Goal: Information Seeking & Learning: Learn about a topic

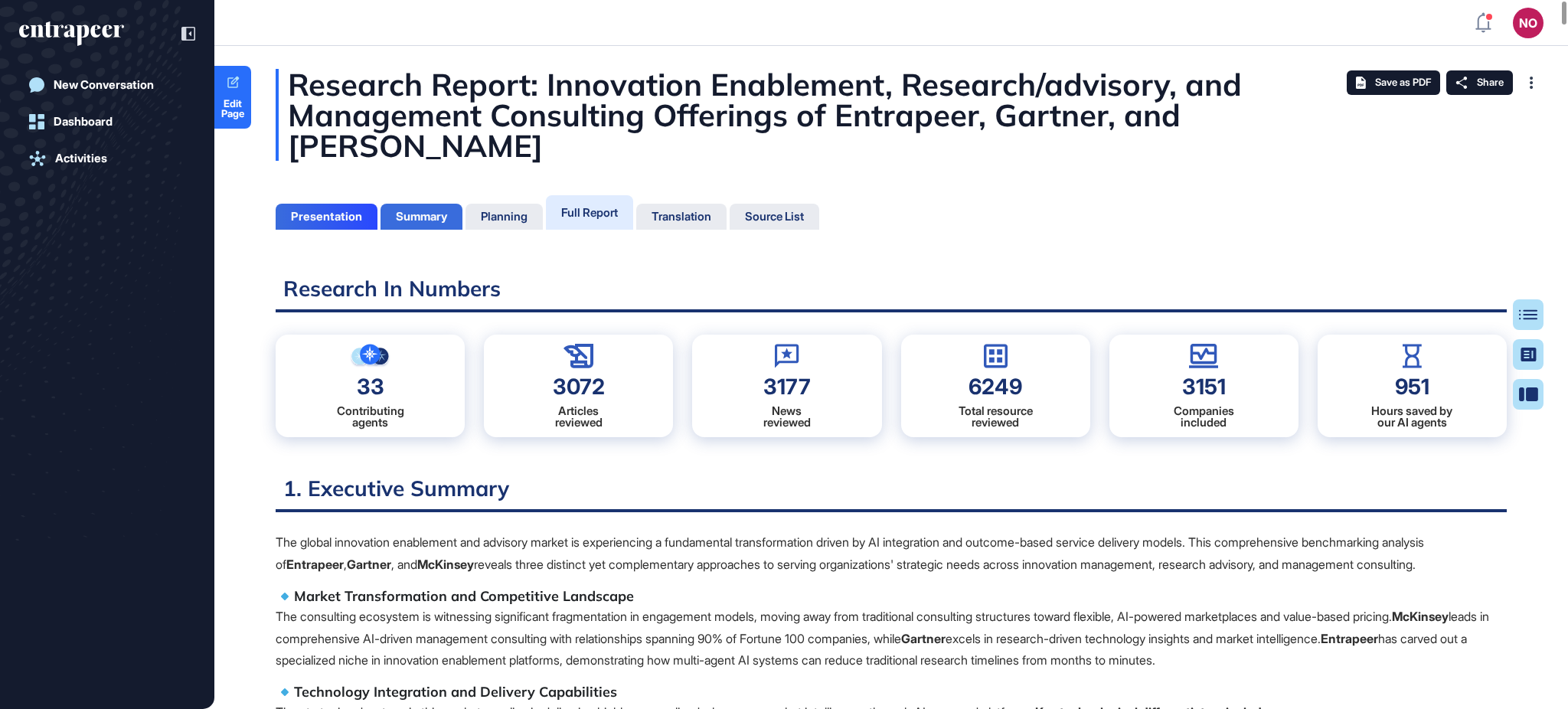
click at [341, 210] on div "Presentation" at bounding box center [327, 216] width 71 height 14
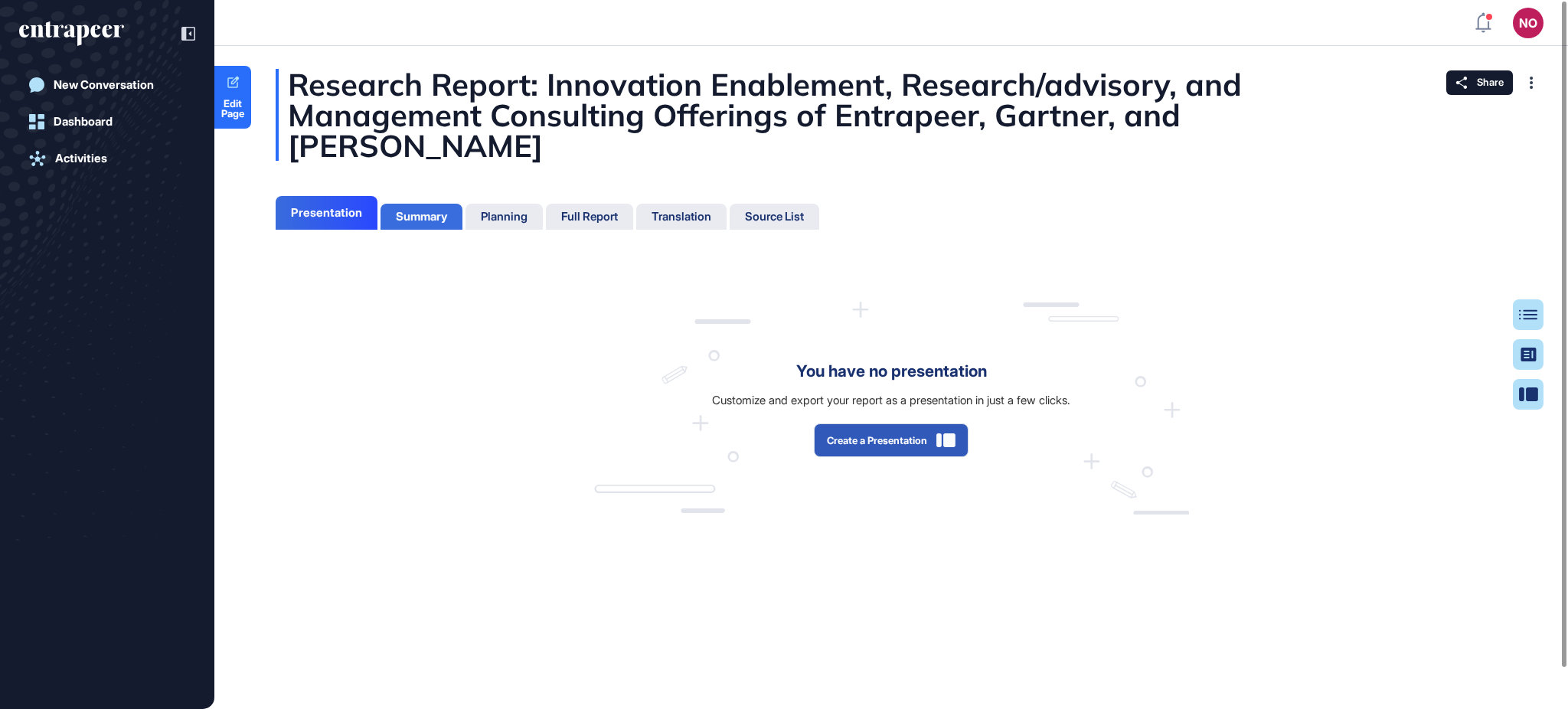
scroll to position [6, 1]
click at [439, 210] on div "Summary" at bounding box center [422, 216] width 51 height 14
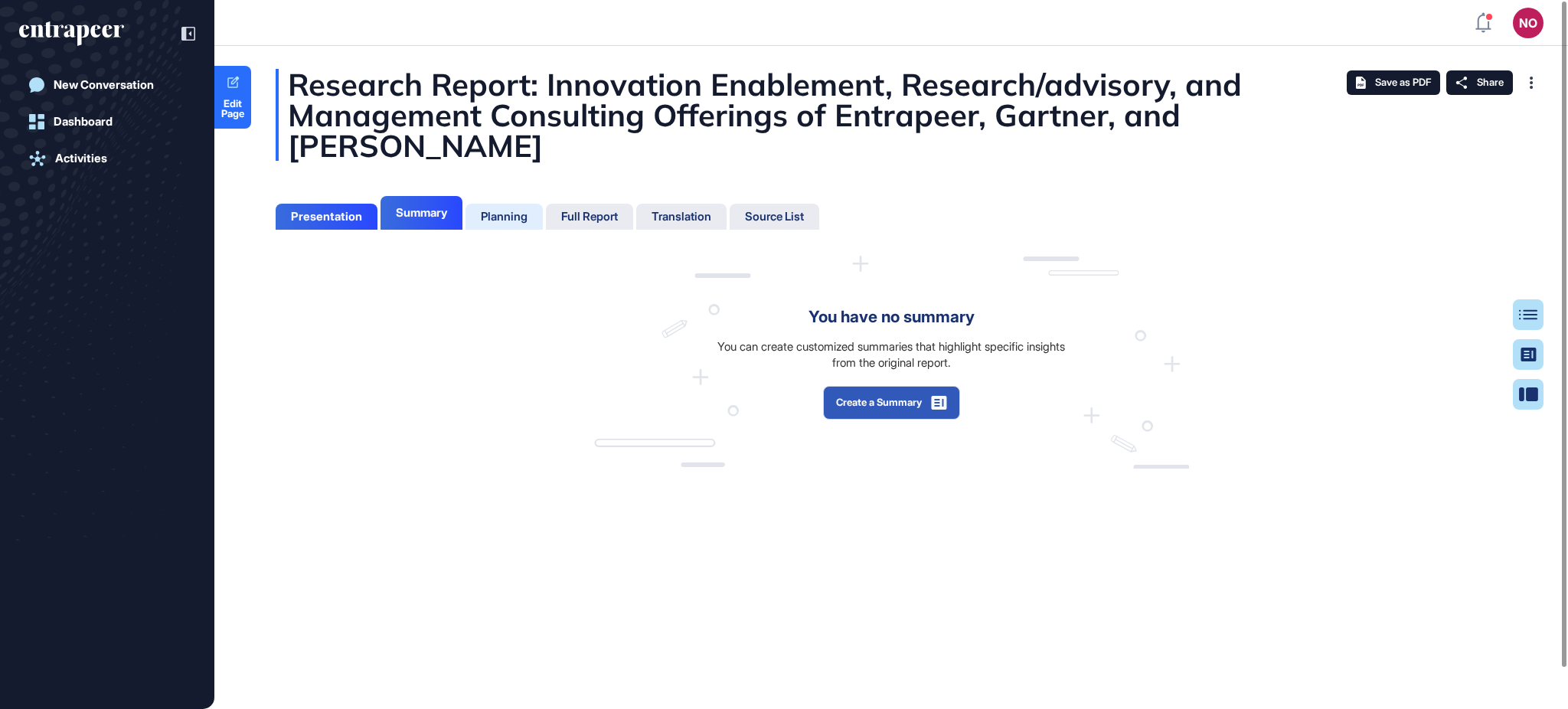
scroll to position [6, 1]
click at [236, 109] on span "Edit Page" at bounding box center [233, 109] width 36 height 20
click at [595, 210] on div "Full Report" at bounding box center [589, 216] width 56 height 14
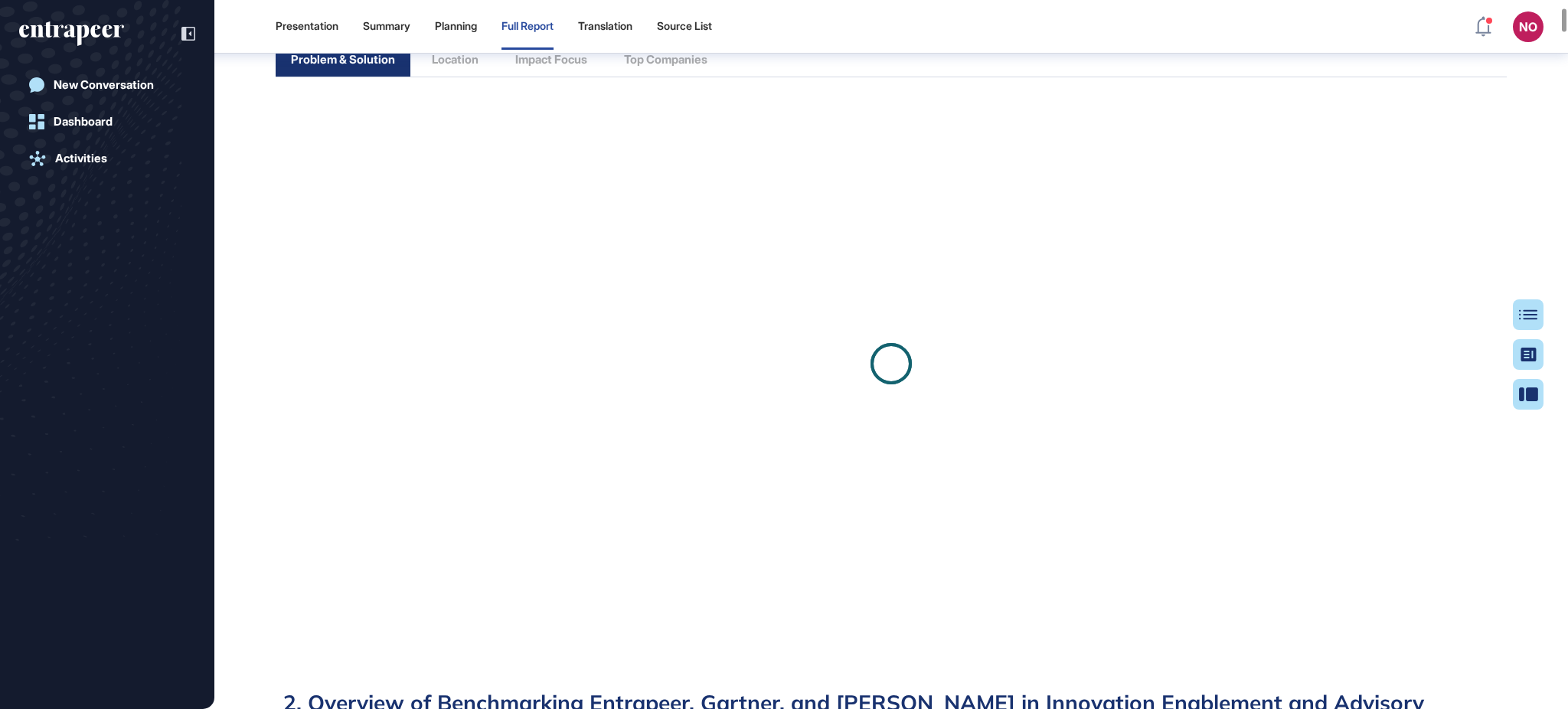
scroll to position [1210, 0]
